Goal: Task Accomplishment & Management: Manage account settings

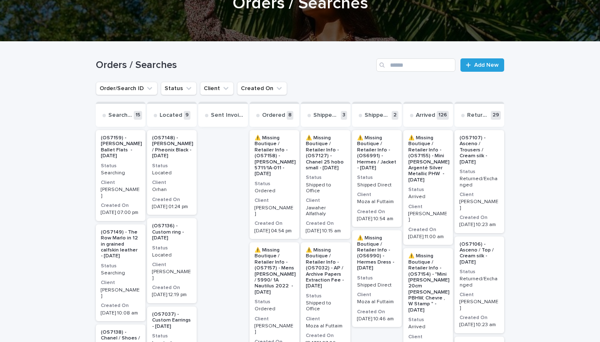
scroll to position [90, 0]
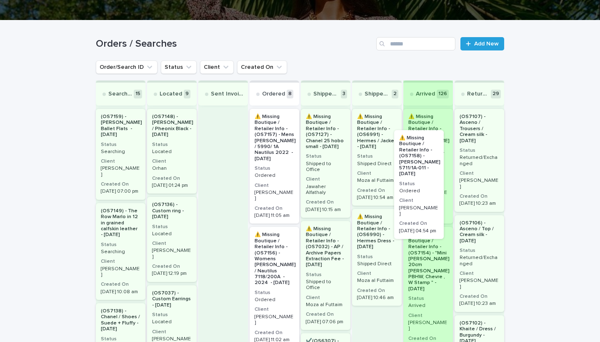
drag, startPoint x: 269, startPoint y: 150, endPoint x: 568, endPoint y: 209, distance: 305.4
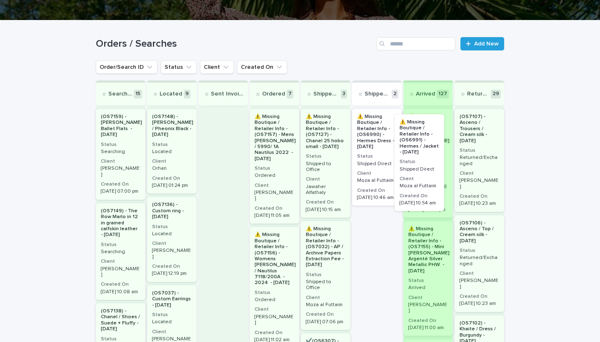
drag, startPoint x: 382, startPoint y: 158, endPoint x: 425, endPoint y: 163, distance: 42.8
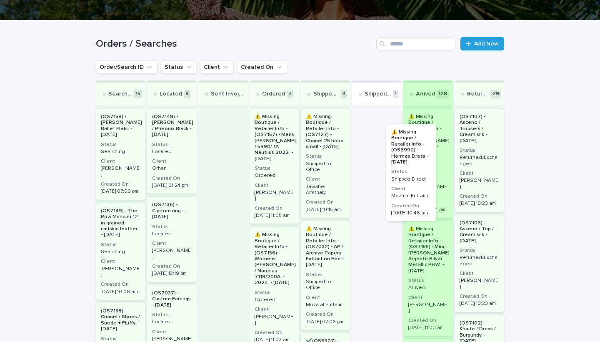
drag, startPoint x: 372, startPoint y: 164, endPoint x: 456, endPoint y: 194, distance: 88.9
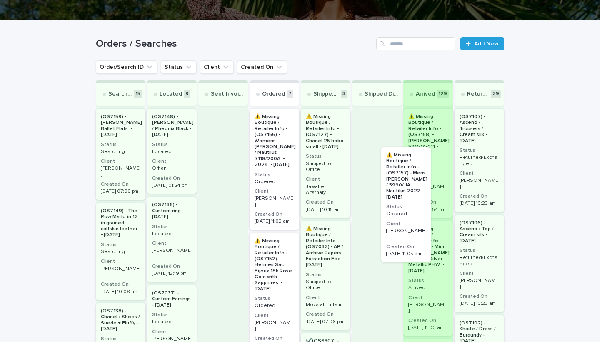
drag, startPoint x: 269, startPoint y: 177, endPoint x: 412, endPoint y: 217, distance: 148.6
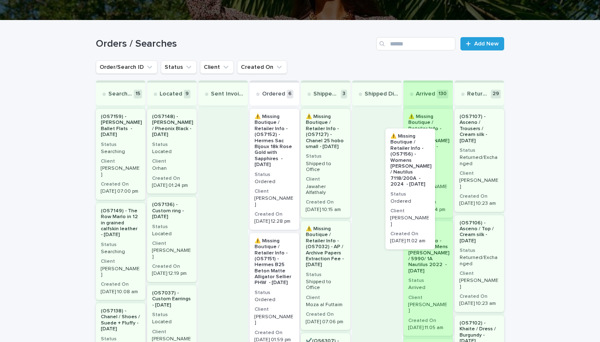
drag, startPoint x: 261, startPoint y: 182, endPoint x: 546, endPoint y: 250, distance: 292.5
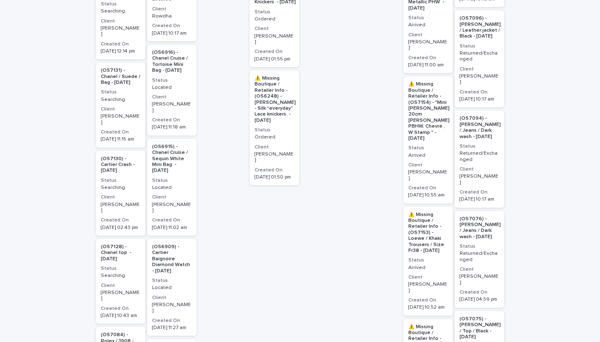
scroll to position [0, 0]
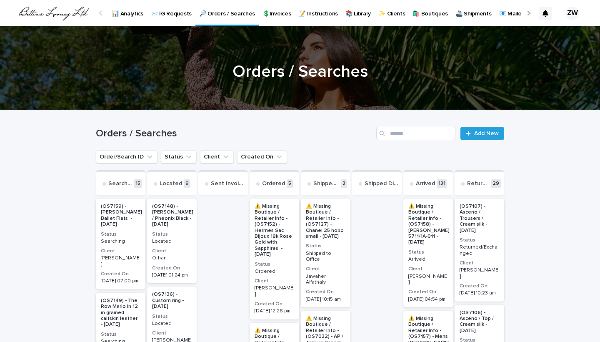
click at [274, 16] on p "💲Invoices" at bounding box center [276, 8] width 28 height 17
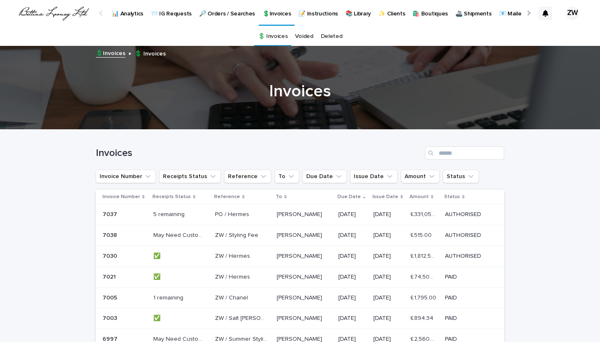
click at [260, 208] on div "PO / Hermes PO / Hermes" at bounding box center [242, 214] width 55 height 14
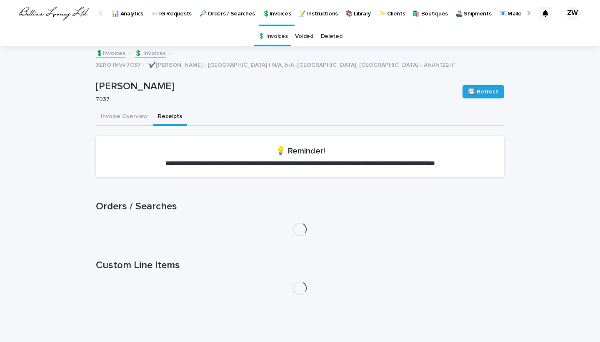
click at [162, 108] on button "Receipts" at bounding box center [170, 116] width 34 height 17
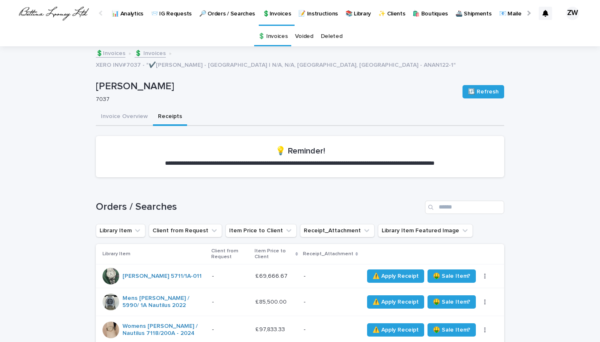
scroll to position [96, 0]
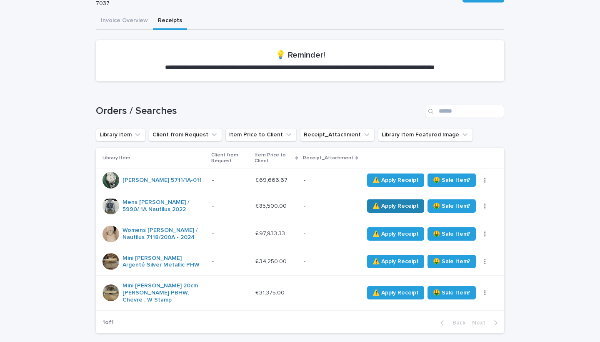
click at [390, 202] on span "⚠️ Apply Receipt" at bounding box center [395, 206] width 46 height 8
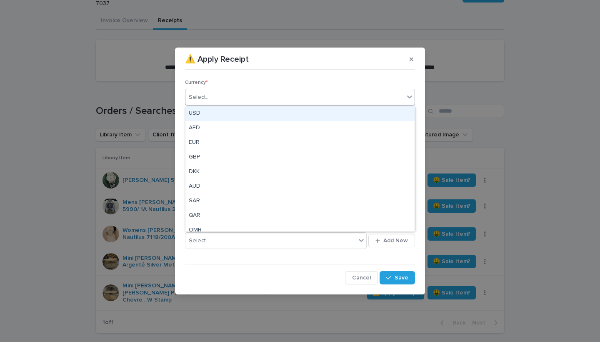
click at [213, 103] on div "Select..." at bounding box center [294, 97] width 219 height 14
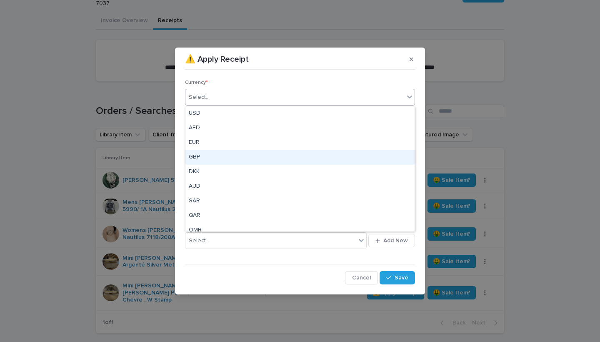
click at [212, 158] on div "GBP" at bounding box center [299, 157] width 229 height 15
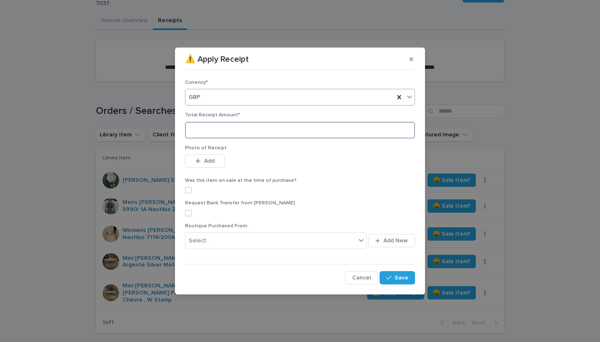
click at [198, 134] on input at bounding box center [300, 130] width 230 height 17
type input "******"
click at [198, 162] on icon "button" at bounding box center [198, 160] width 5 height 5
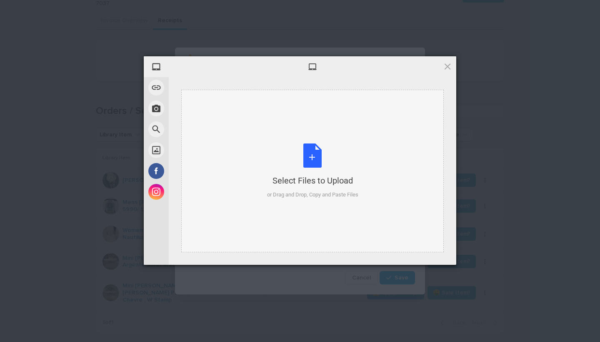
click at [260, 155] on div "Select Files to Upload or Drag and Drop, Copy and Paste Files" at bounding box center [312, 171] width 262 height 162
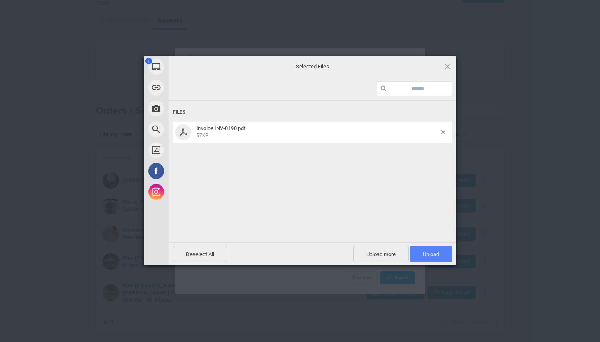
click at [425, 251] on span "Upload 1" at bounding box center [431, 254] width 16 height 6
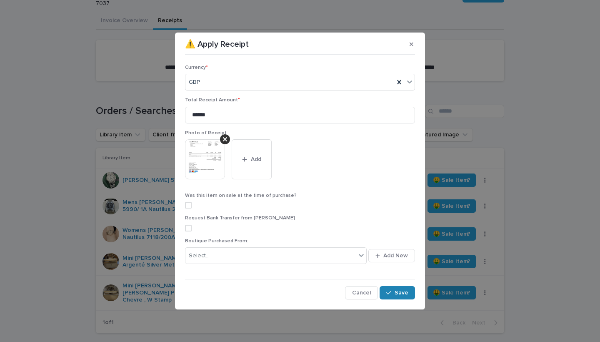
click at [402, 290] on span "Save" at bounding box center [402, 293] width 14 height 6
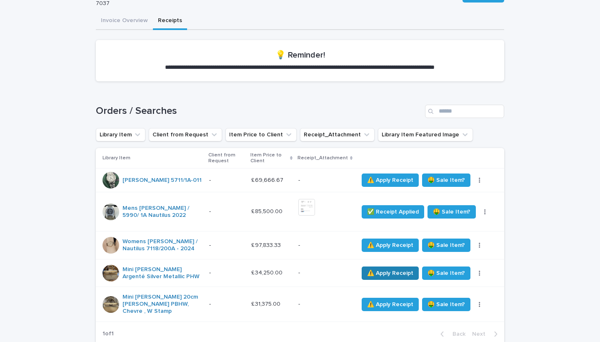
click at [387, 269] on span "⚠️ Apply Receipt" at bounding box center [390, 273] width 46 height 8
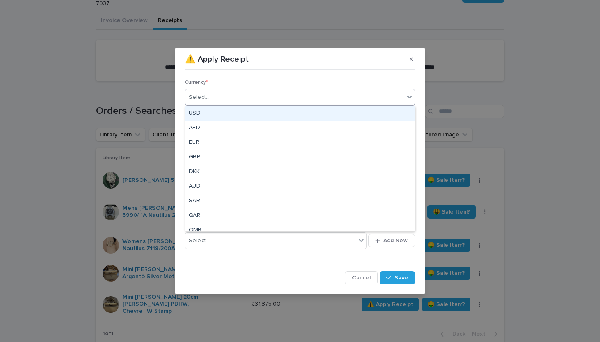
click at [198, 95] on div "Select..." at bounding box center [199, 97] width 21 height 9
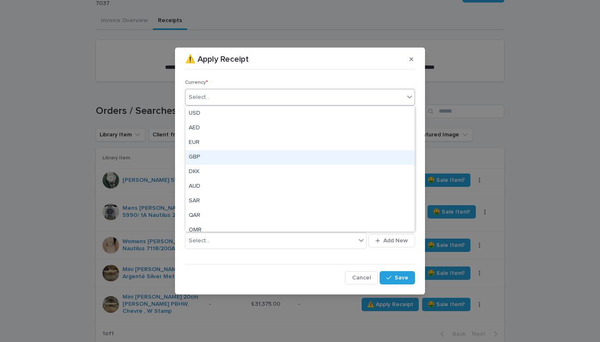
click at [207, 157] on div "GBP" at bounding box center [299, 157] width 229 height 15
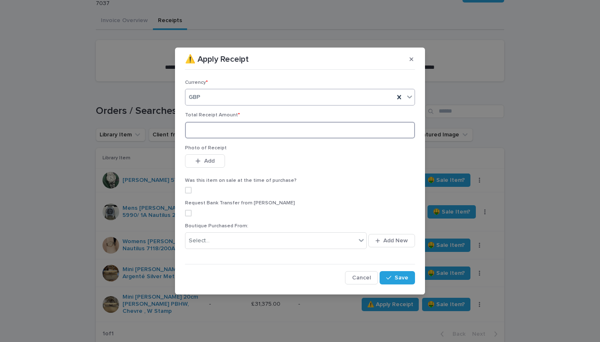
click at [193, 127] on input at bounding box center [300, 130] width 230 height 17
type input "*****"
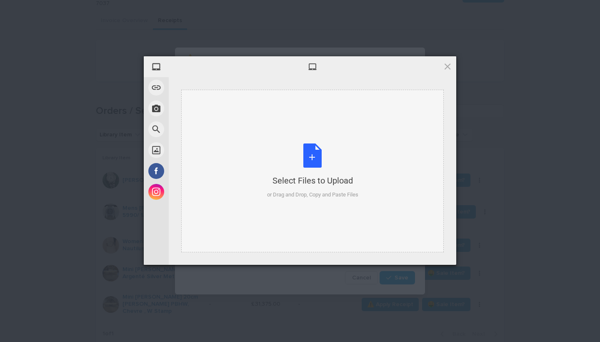
click at [251, 170] on div "Select Files to Upload or Drag and Drop, Copy and Paste Files" at bounding box center [312, 171] width 262 height 162
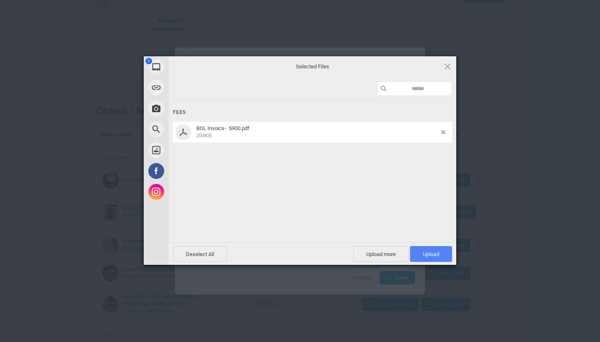
click at [418, 250] on span "Upload 1" at bounding box center [431, 254] width 42 height 16
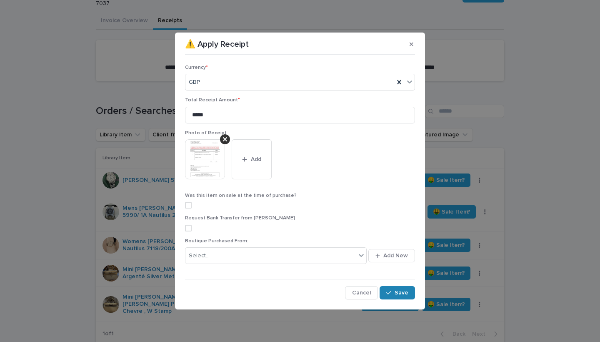
click at [409, 289] on button "Save" at bounding box center [397, 292] width 35 height 13
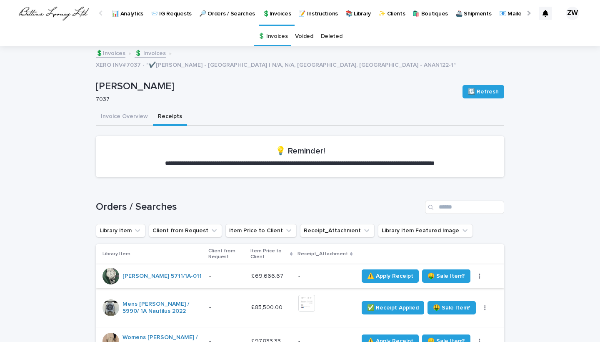
scroll to position [92, 0]
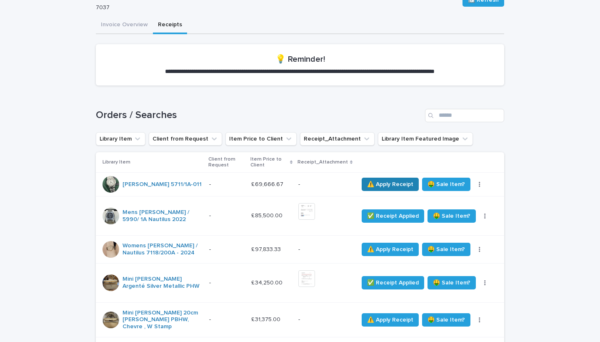
click at [387, 180] on span "⚠️ Apply Receipt" at bounding box center [390, 184] width 46 height 8
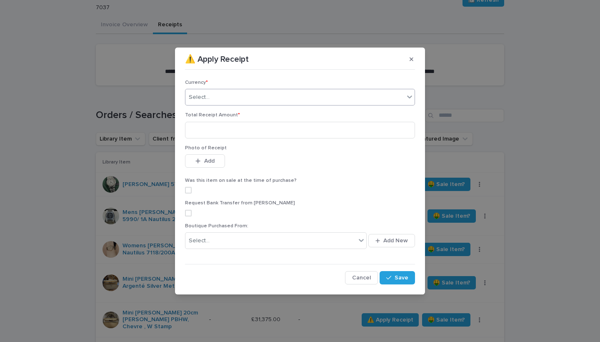
click at [218, 100] on div "Select..." at bounding box center [294, 97] width 219 height 14
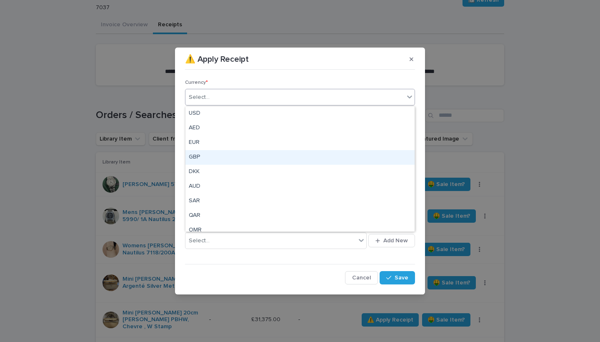
click at [217, 153] on div "GBP" at bounding box center [299, 157] width 229 height 15
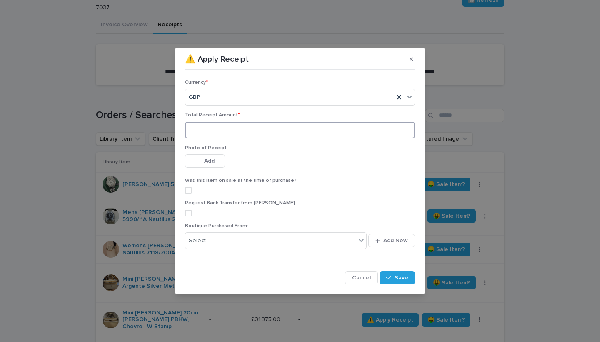
click at [190, 130] on input at bounding box center [300, 130] width 230 height 17
type input "*****"
click at [197, 159] on icon "button" at bounding box center [197, 161] width 5 height 6
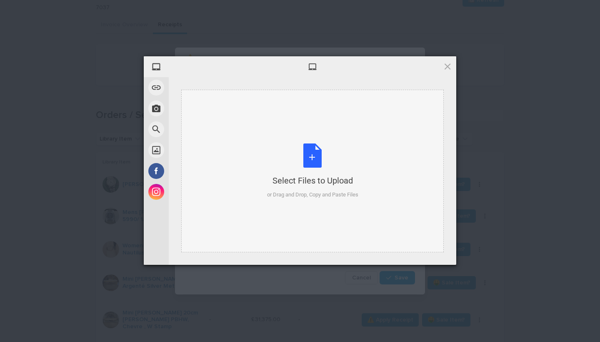
click at [245, 147] on div "Select Files to Upload or Drag and Drop, Copy and Paste Files" at bounding box center [312, 171] width 262 height 162
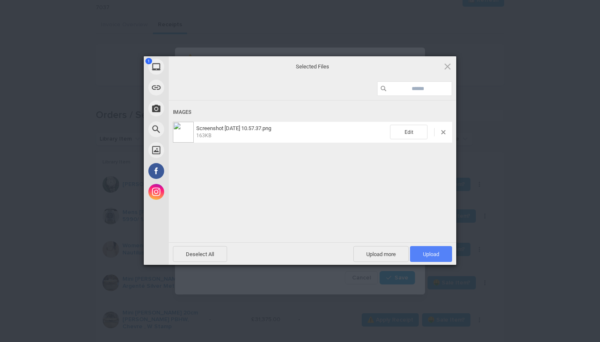
click at [424, 252] on span "Upload 1" at bounding box center [431, 254] width 16 height 6
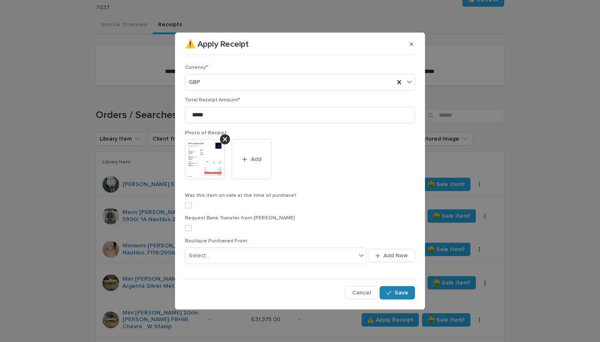
click at [399, 293] on span "Save" at bounding box center [402, 293] width 14 height 6
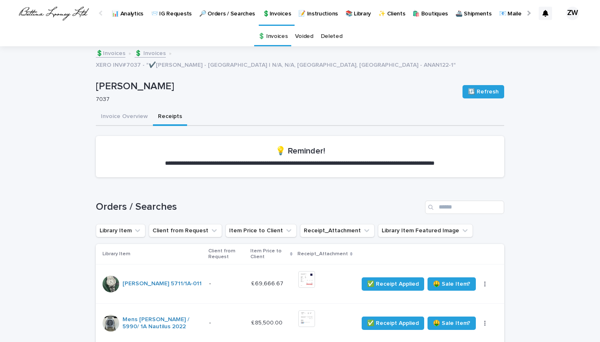
scroll to position [0, 0]
click at [225, 15] on p "🔎 Orders / Searches" at bounding box center [227, 8] width 56 height 17
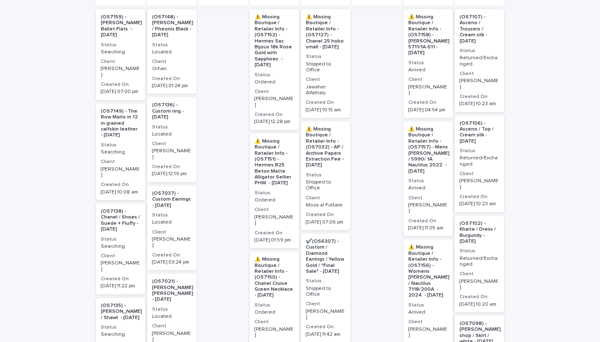
scroll to position [320, 0]
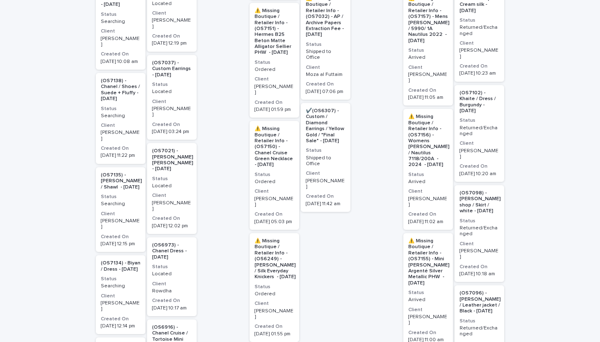
click at [287, 179] on p "Ordered" at bounding box center [275, 182] width 40 height 6
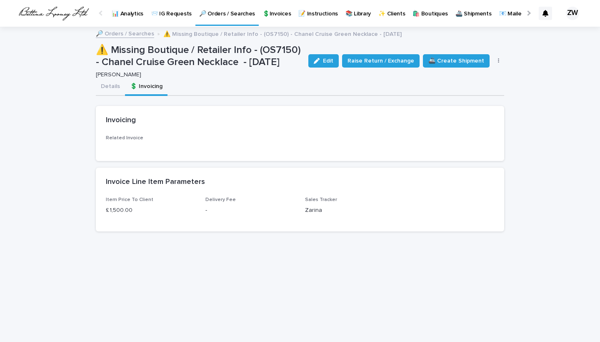
click at [150, 88] on button "💲 Invoicing" at bounding box center [146, 86] width 42 height 17
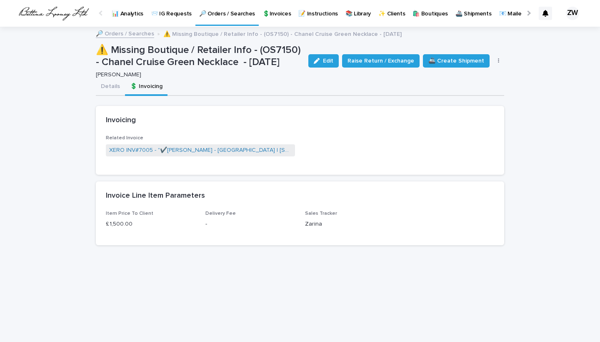
click at [272, 16] on p "💲Invoices" at bounding box center [276, 8] width 28 height 17
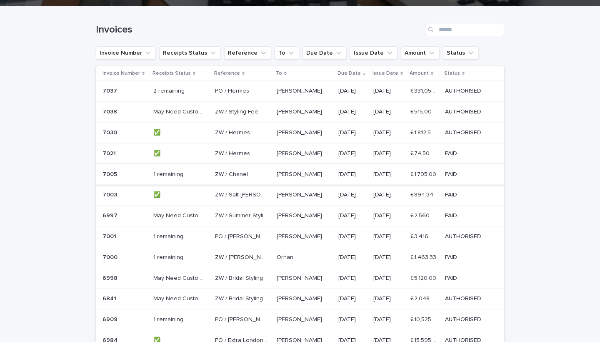
scroll to position [130, 0]
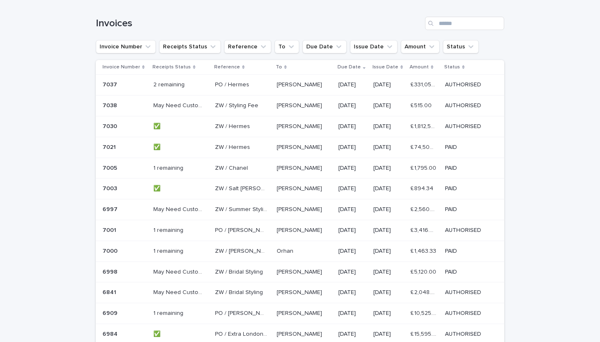
click at [177, 170] on div "1 remaining 1 remaining" at bounding box center [180, 168] width 55 height 14
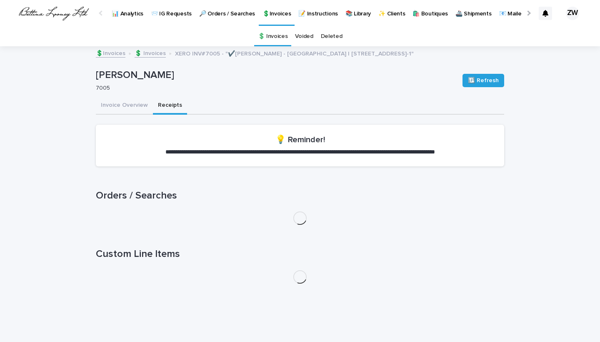
click at [165, 115] on button "Receipts" at bounding box center [170, 105] width 34 height 17
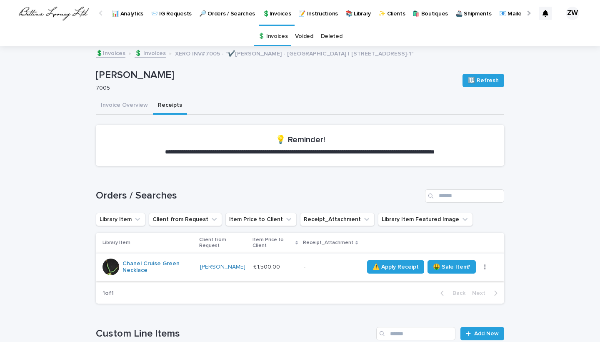
scroll to position [8, 0]
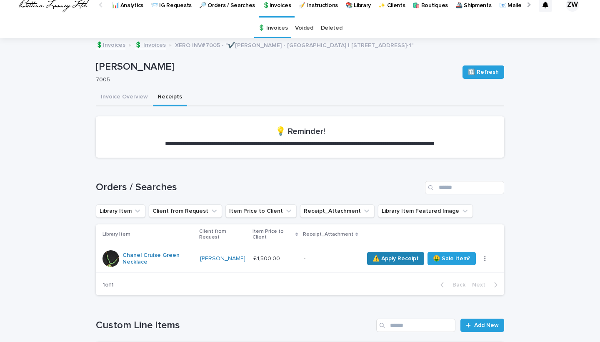
click at [377, 260] on span "⚠️ Apply Receipt" at bounding box center [395, 258] width 46 height 8
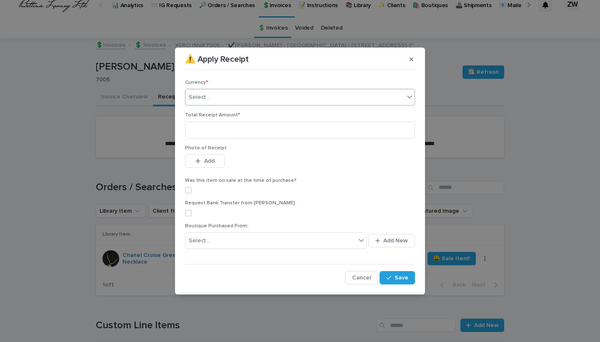
click at [240, 97] on div "Select..." at bounding box center [294, 97] width 219 height 14
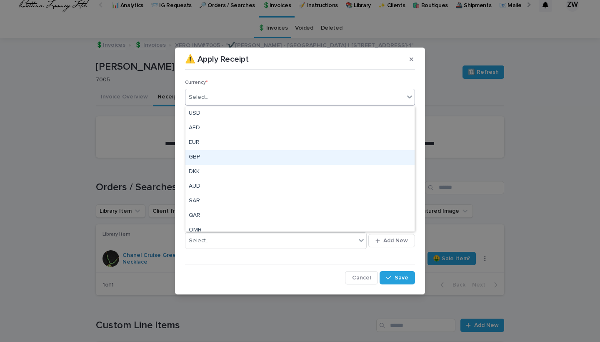
click at [224, 159] on div "GBP" at bounding box center [299, 157] width 229 height 15
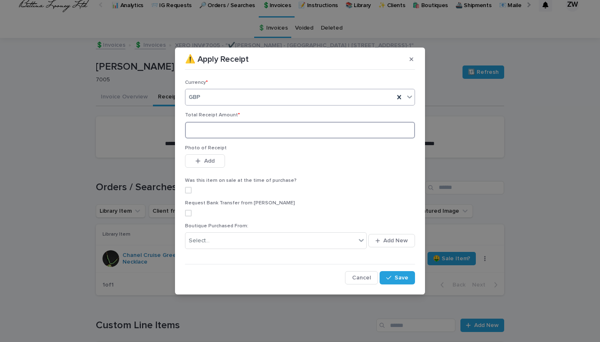
click at [194, 131] on input at bounding box center [300, 130] width 230 height 17
type input "****"
click at [192, 154] on div "Photo of Receipt This file cannot be opened Download File Add" at bounding box center [300, 161] width 230 height 32
click at [198, 160] on icon "button" at bounding box center [198, 160] width 5 height 5
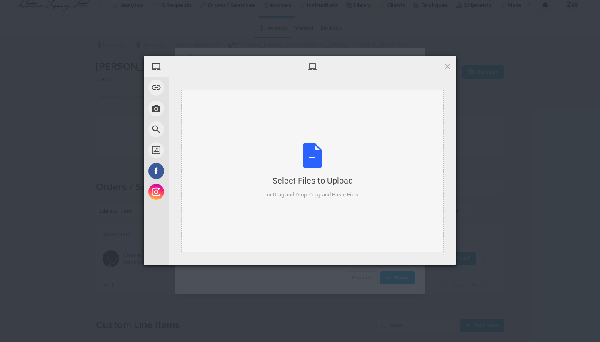
click at [207, 159] on div "Select Files to Upload or Drag and Drop, Copy and Paste Files" at bounding box center [312, 171] width 262 height 162
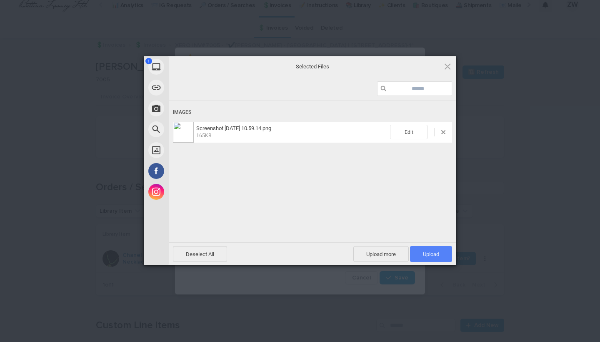
click at [414, 251] on span "Upload 1" at bounding box center [431, 254] width 42 height 16
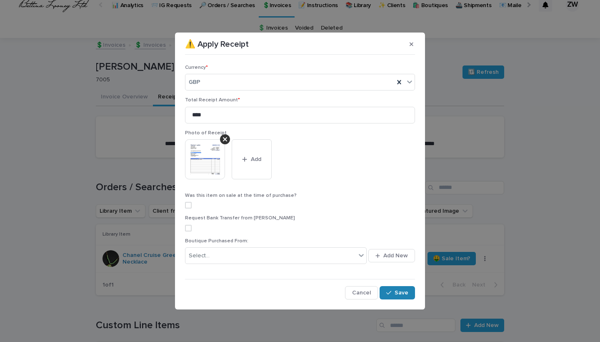
click at [393, 297] on button "Save" at bounding box center [397, 292] width 35 height 13
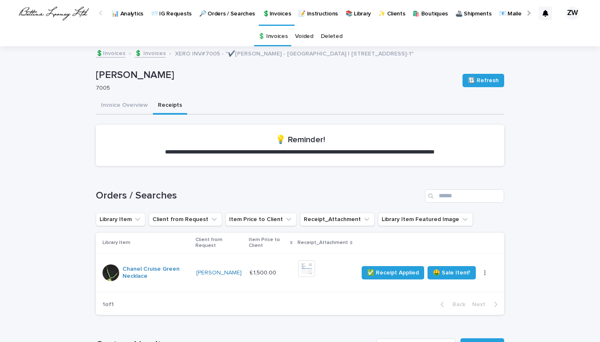
scroll to position [0, 0]
click at [266, 18] on link "💲Invoices" at bounding box center [277, 12] width 36 height 25
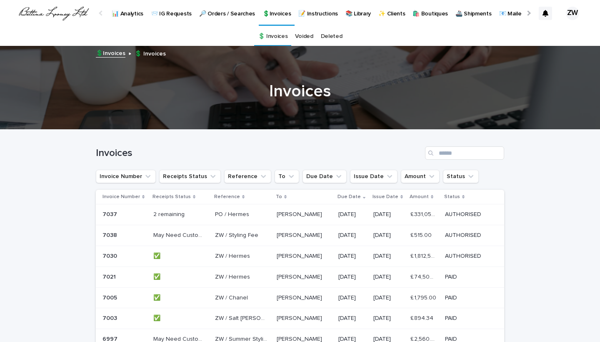
scroll to position [140, 0]
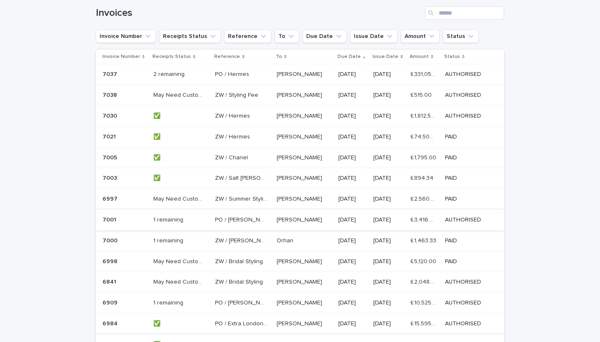
click at [198, 239] on p at bounding box center [179, 240] width 52 height 7
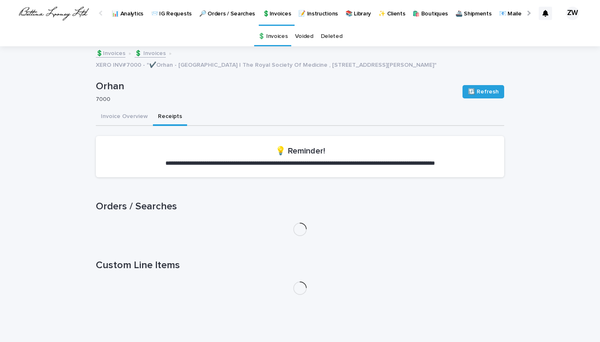
click at [170, 118] on button "Receipts" at bounding box center [170, 116] width 34 height 17
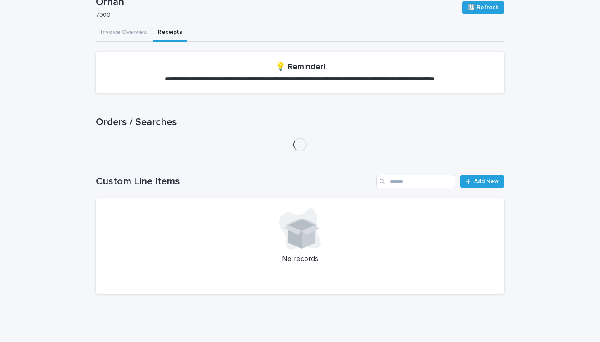
scroll to position [83, 0]
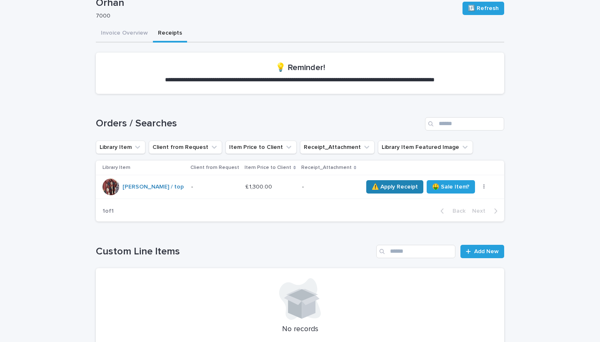
click at [372, 184] on span "⚠️ Apply Receipt" at bounding box center [395, 186] width 46 height 8
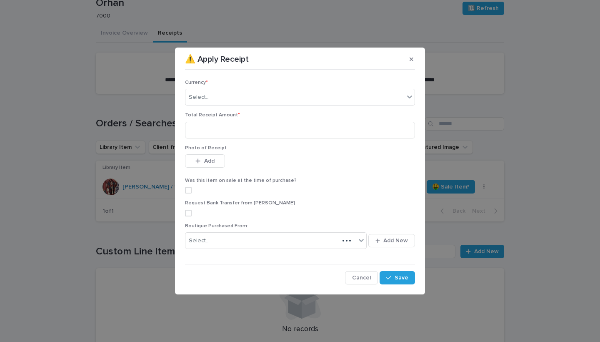
click at [412, 146] on p "Photo of Receipt" at bounding box center [300, 148] width 230 height 6
click at [409, 61] on button "button" at bounding box center [412, 58] width 14 height 13
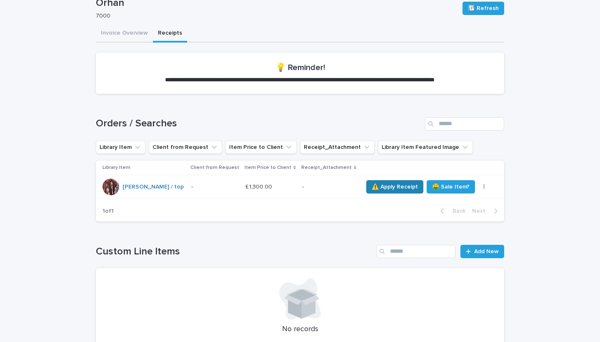
click at [377, 189] on span "⚠️ Apply Receipt" at bounding box center [395, 186] width 46 height 8
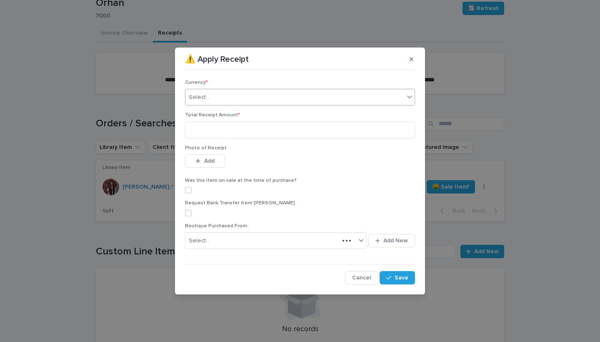
click at [197, 100] on div "Select..." at bounding box center [199, 97] width 21 height 9
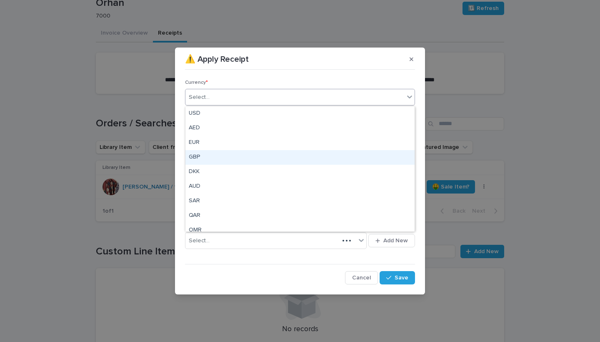
click at [203, 157] on div "GBP" at bounding box center [299, 157] width 229 height 15
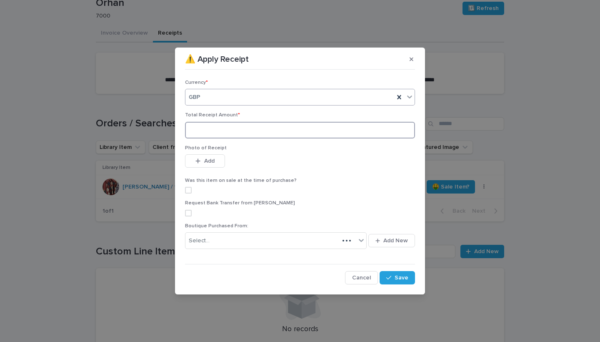
click at [196, 130] on input at bounding box center [300, 130] width 230 height 17
type input "****"
click at [197, 165] on button "Add" at bounding box center [205, 160] width 40 height 13
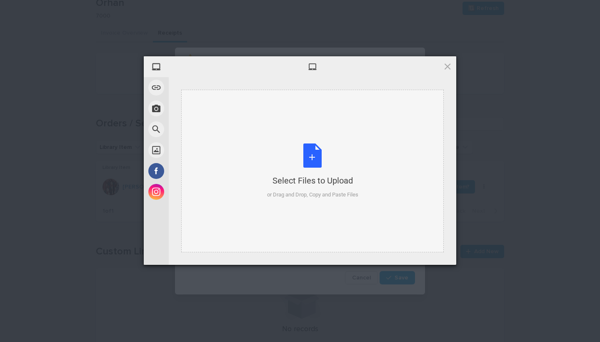
click at [250, 162] on div "Select Files to Upload or Drag and Drop, Copy and Paste Files" at bounding box center [312, 171] width 262 height 162
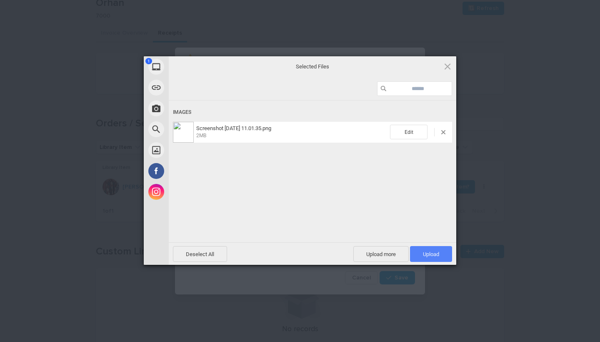
click at [423, 255] on span "Upload 1" at bounding box center [431, 254] width 16 height 6
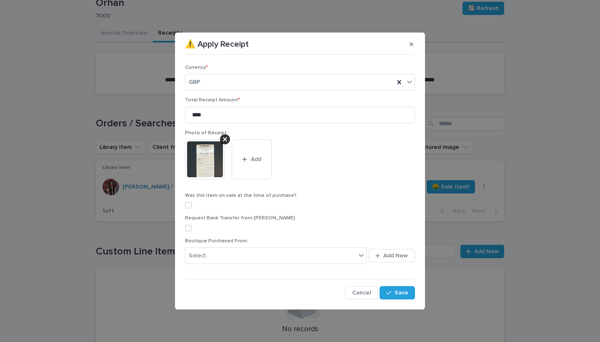
click at [404, 279] on div "Currency * GBP Total Receipt Amount * **** Photo of Receipt This file cannot be…" at bounding box center [300, 178] width 230 height 241
click at [403, 286] on button "Save" at bounding box center [397, 292] width 35 height 13
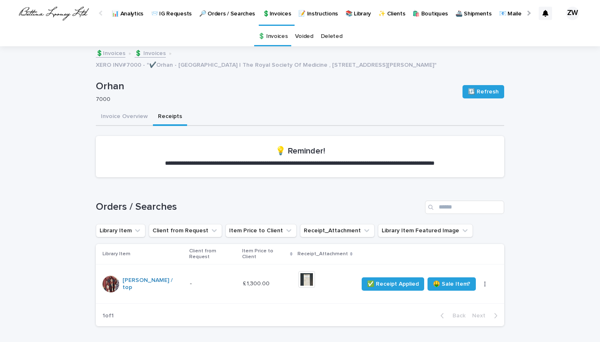
scroll to position [0, 0]
click at [267, 19] on link "💲Invoices" at bounding box center [277, 12] width 36 height 25
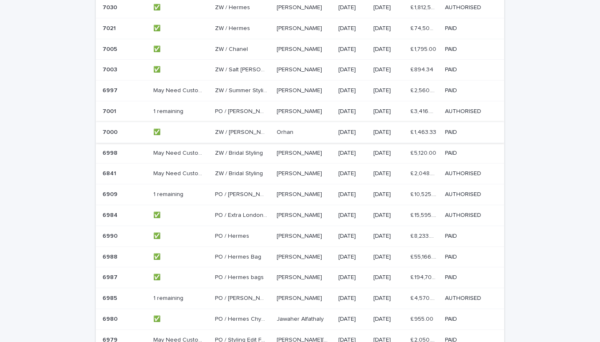
scroll to position [261, 0]
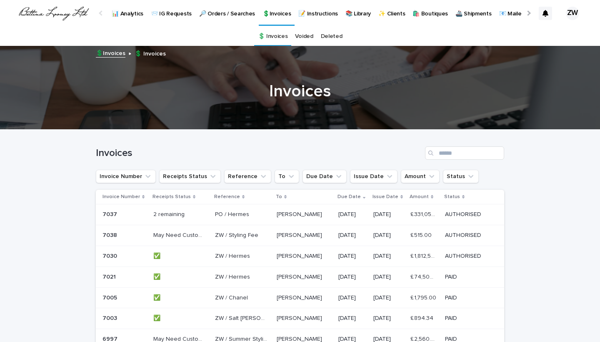
click at [214, 13] on p "🔎 Orders / Searches" at bounding box center [227, 8] width 56 height 17
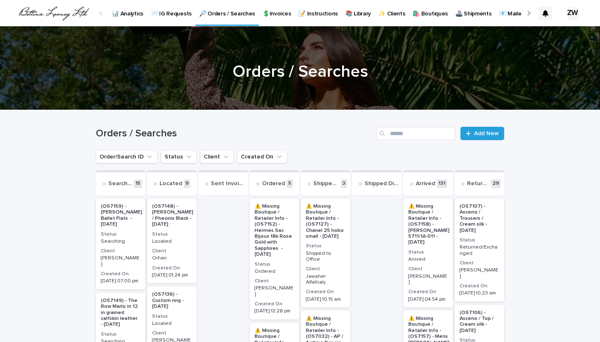
click at [176, 18] on link "📨 IG Requests" at bounding box center [171, 13] width 48 height 26
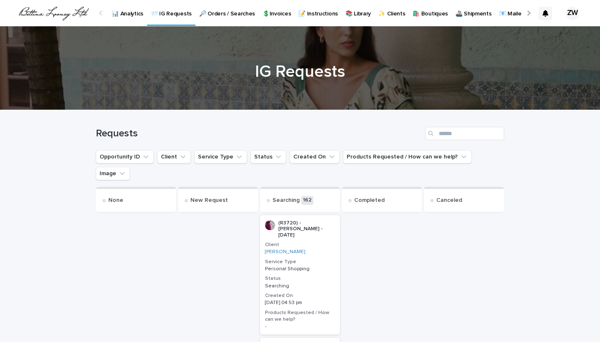
click at [239, 15] on p "🔎 Orders / Searches" at bounding box center [227, 8] width 56 height 17
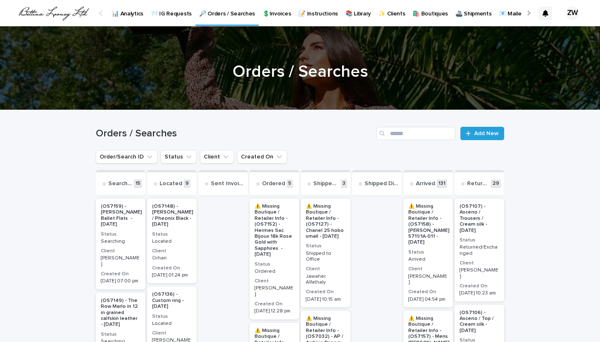
click at [169, 15] on p "📨 IG Requests" at bounding box center [171, 8] width 41 height 17
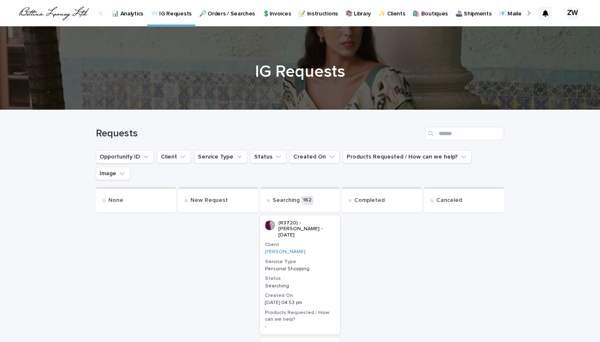
scroll to position [0, -67]
click at [324, 281] on div "Searching" at bounding box center [300, 284] width 70 height 7
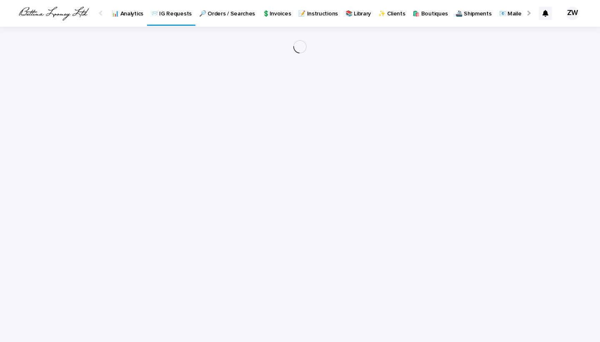
scroll to position [0, 39]
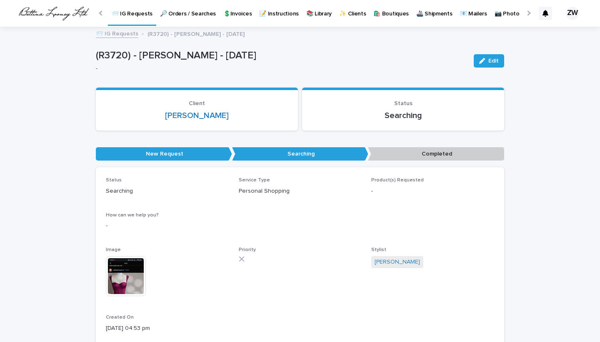
click at [122, 276] on img at bounding box center [126, 276] width 40 height 40
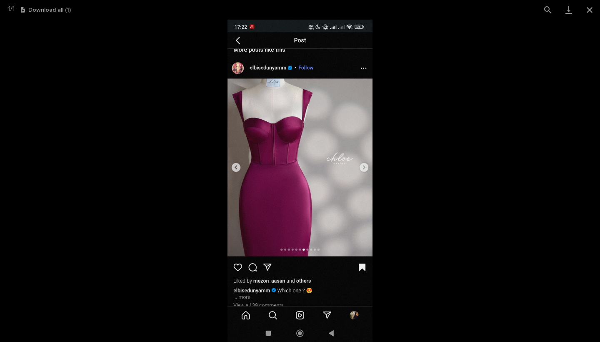
click at [122, 276] on picture at bounding box center [300, 181] width 600 height 322
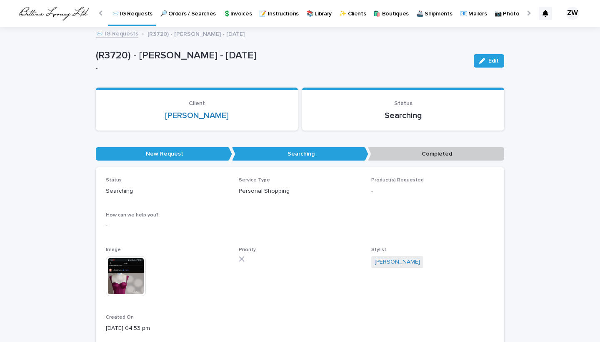
click at [180, 12] on p "🔎 Orders / Searches" at bounding box center [188, 8] width 56 height 17
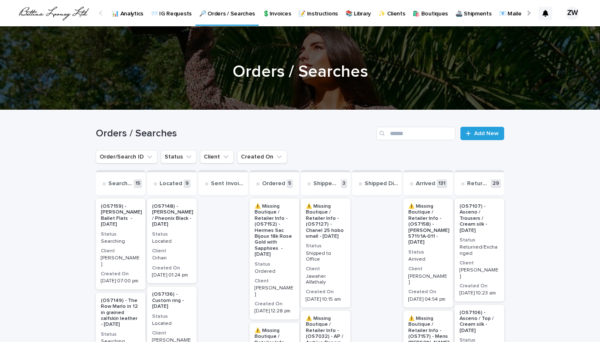
click at [284, 14] on p "💲Invoices" at bounding box center [276, 8] width 28 height 17
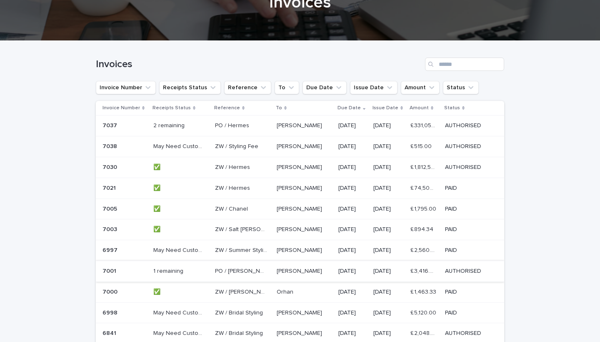
scroll to position [100, 0]
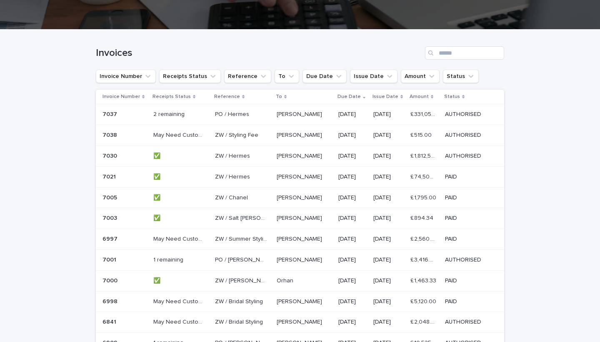
click at [203, 259] on div "1 remaining 1 remaining" at bounding box center [180, 260] width 55 height 14
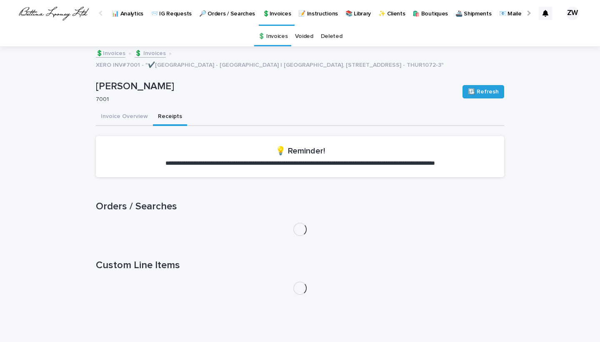
click at [166, 108] on button "Receipts" at bounding box center [170, 116] width 34 height 17
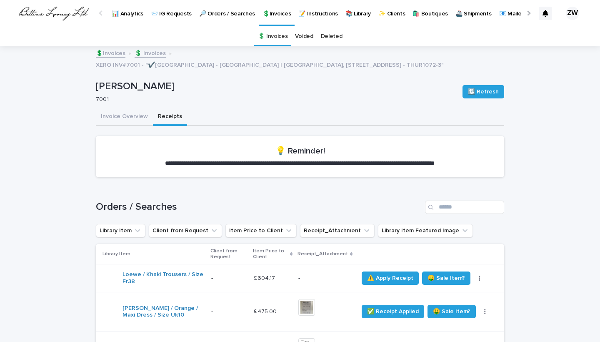
scroll to position [91, 0]
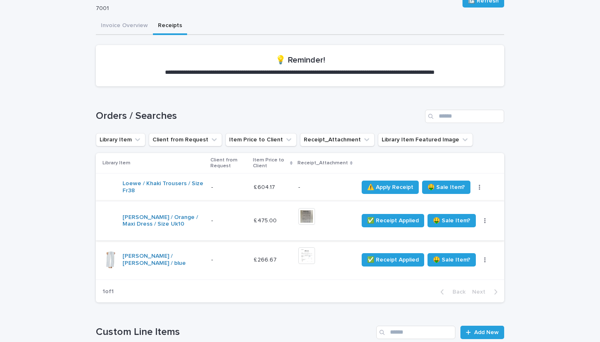
click at [315, 216] on img at bounding box center [306, 216] width 17 height 17
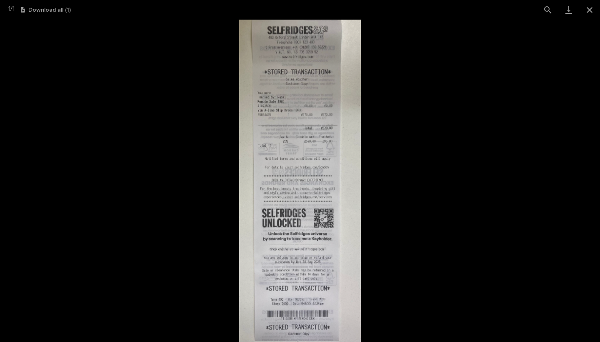
click at [429, 201] on picture at bounding box center [300, 181] width 600 height 322
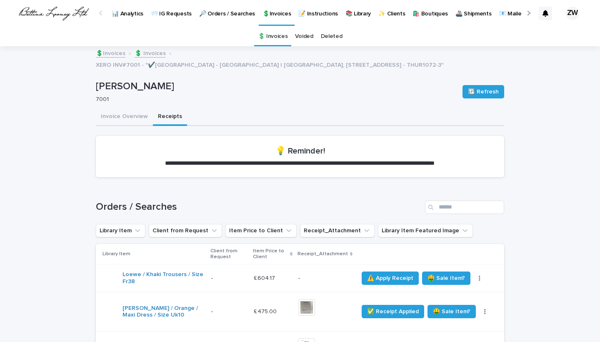
scroll to position [0, 0]
click at [273, 21] on link "💲Invoices" at bounding box center [277, 12] width 36 height 25
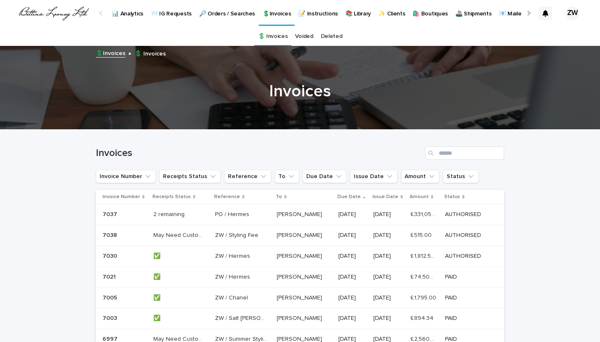
click at [232, 15] on p "🔎 Orders / Searches" at bounding box center [227, 8] width 56 height 17
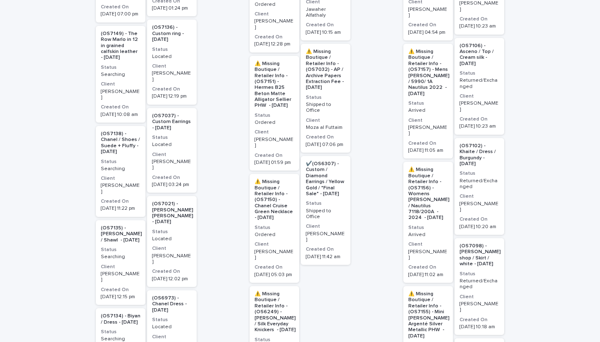
scroll to position [285, 0]
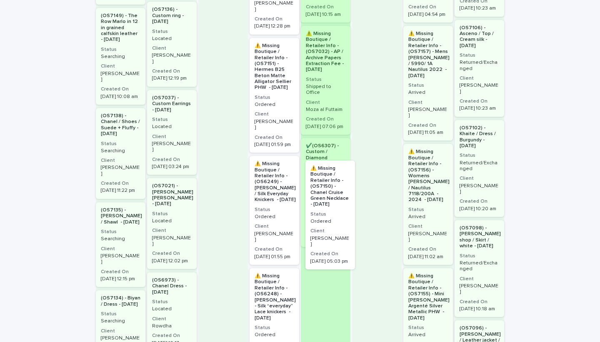
drag, startPoint x: 263, startPoint y: 200, endPoint x: 323, endPoint y: 209, distance: 60.2
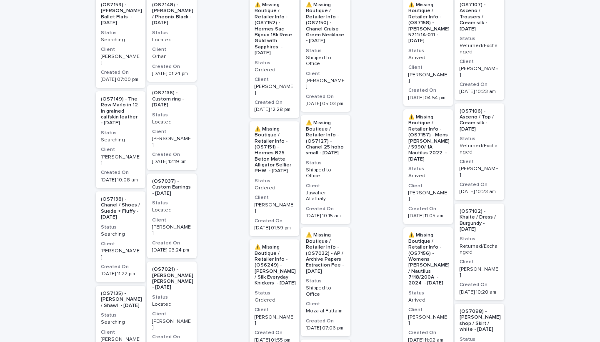
scroll to position [0, 0]
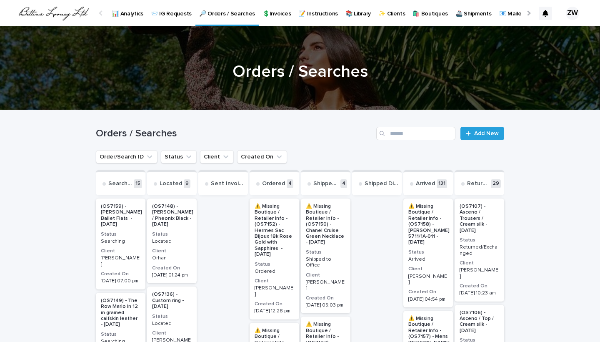
click at [134, 17] on p "📊 Analytics" at bounding box center [128, 8] width 32 height 17
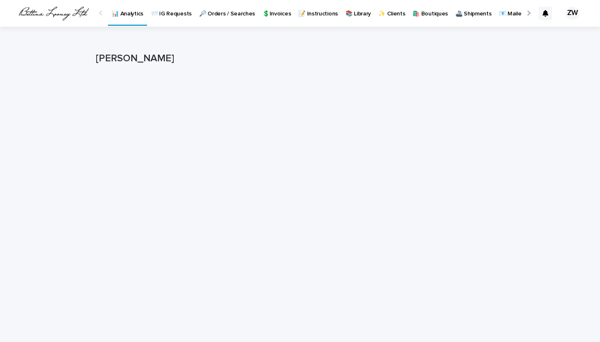
click at [230, 11] on p "🔎 Orders / Searches" at bounding box center [227, 8] width 56 height 17
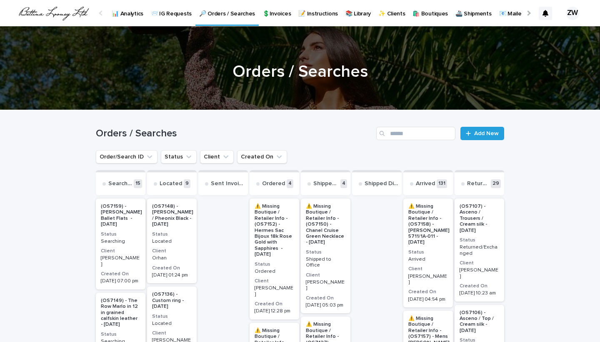
click at [133, 10] on p "📊 Analytics" at bounding box center [128, 8] width 32 height 17
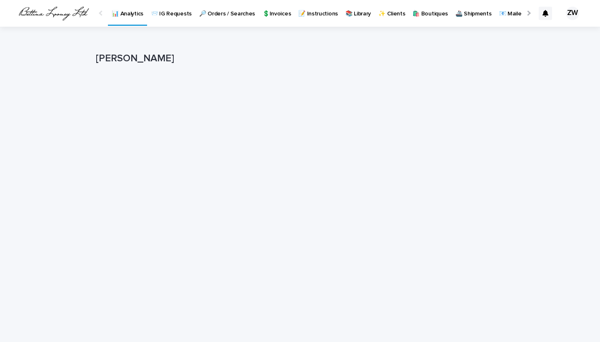
scroll to position [37, 0]
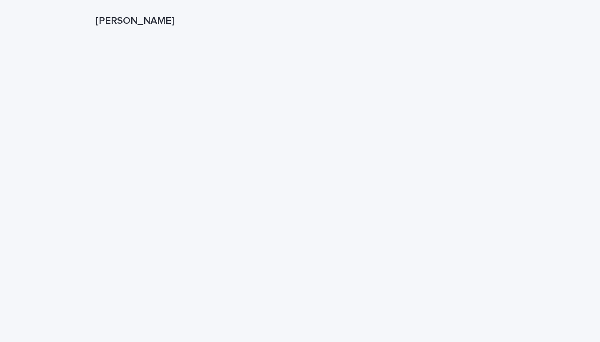
click at [75, 199] on div "Loading... Saving… Loading... Saving… Zarina Wilson Zarina Wilson Sorry, there …" at bounding box center [300, 196] width 600 height 414
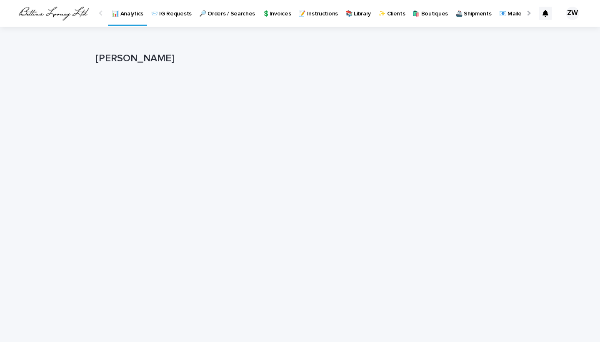
scroll to position [0, 0]
click at [227, 16] on p "🔎 Orders / Searches" at bounding box center [227, 8] width 56 height 17
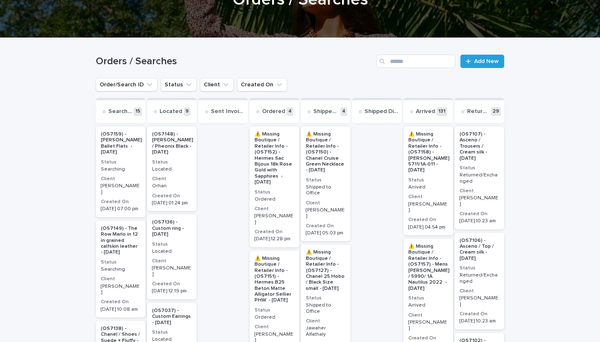
scroll to position [72, 0]
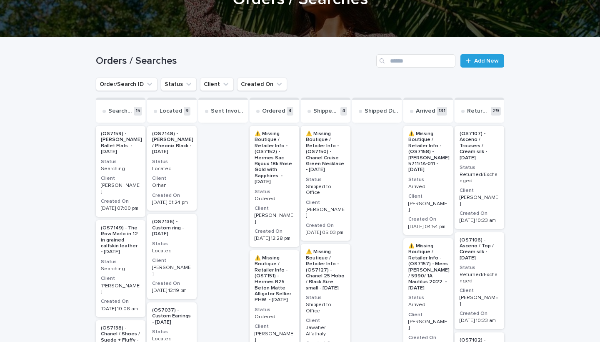
click at [435, 185] on p "Arrived" at bounding box center [428, 187] width 40 height 6
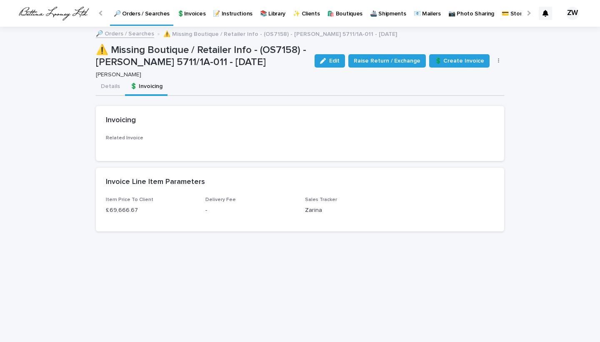
click at [144, 88] on button "💲 Invoicing" at bounding box center [146, 86] width 42 height 17
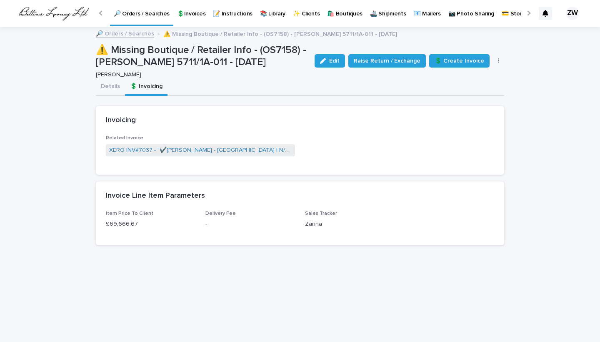
click at [152, 12] on p "🔎 Orders / Searches" at bounding box center [142, 8] width 56 height 17
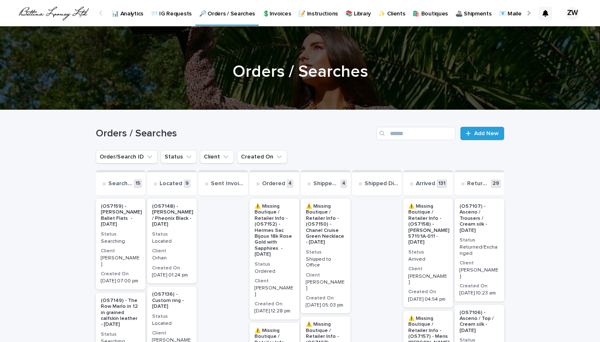
scroll to position [75, 0]
